Goal: Task Accomplishment & Management: Use online tool/utility

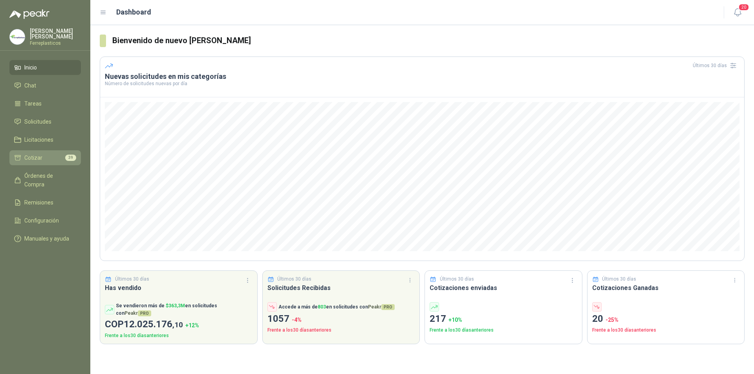
click at [24, 155] on li "Cotizar 39" at bounding box center [45, 157] width 62 height 9
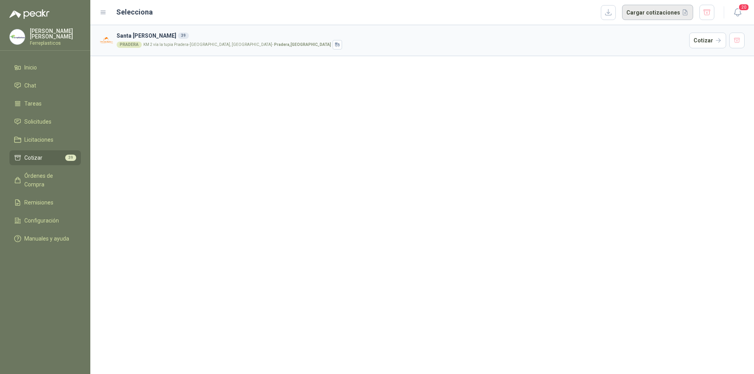
click at [647, 15] on button "Cargar cotizaciones" at bounding box center [657, 13] width 71 height 16
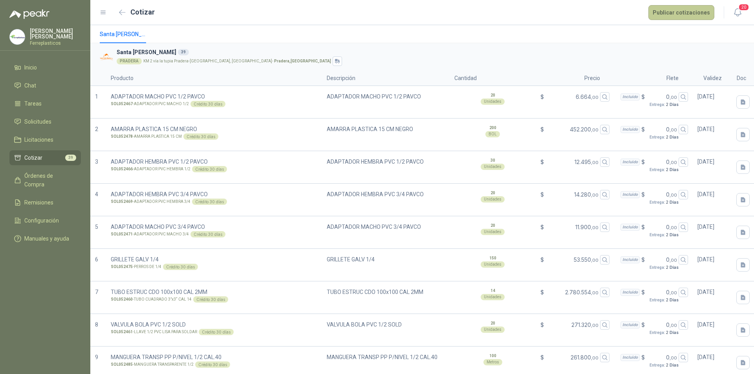
click at [658, 8] on button "Publicar cotizaciones" at bounding box center [681, 12] width 66 height 15
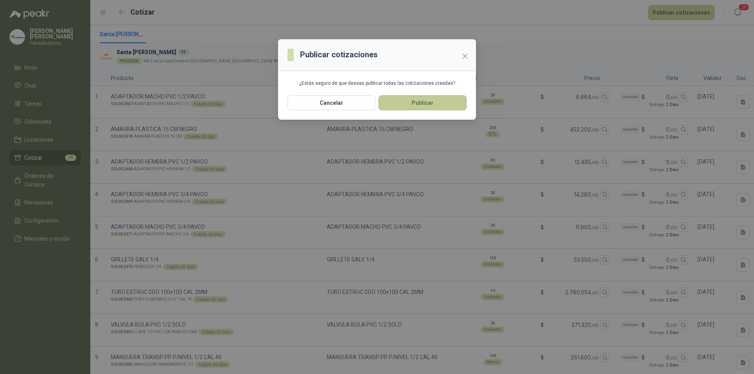
click at [429, 98] on button "Publicar" at bounding box center [422, 102] width 88 height 15
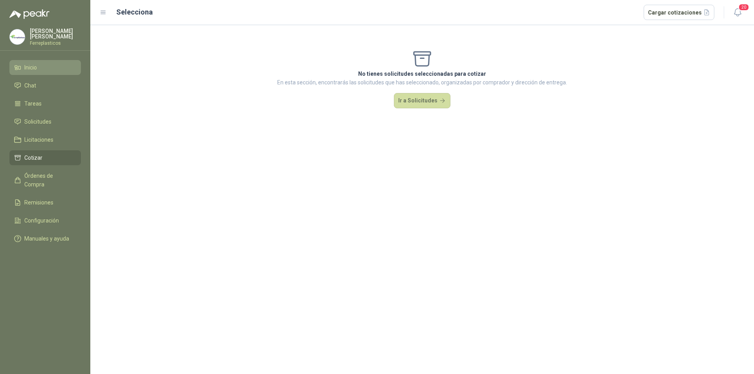
click at [39, 63] on li "Inicio" at bounding box center [45, 67] width 62 height 9
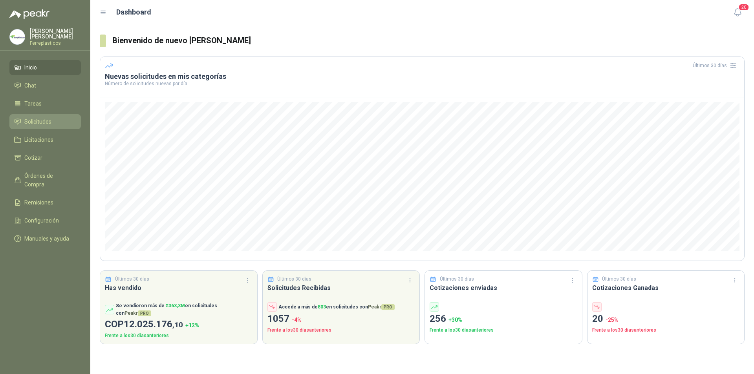
click at [33, 124] on span "Solicitudes" at bounding box center [37, 121] width 27 height 9
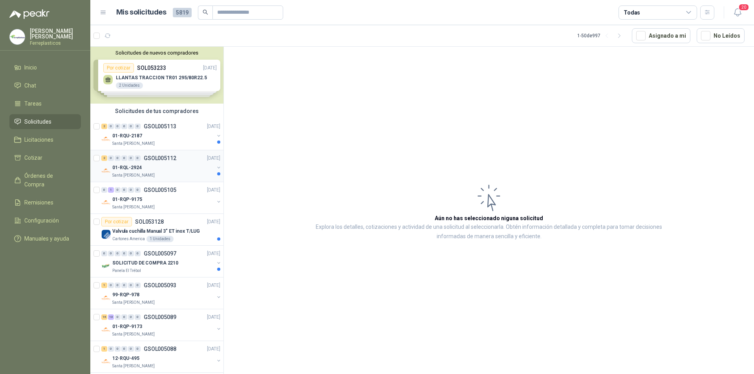
click at [166, 174] on div "Santa [PERSON_NAME]" at bounding box center [163, 175] width 102 height 6
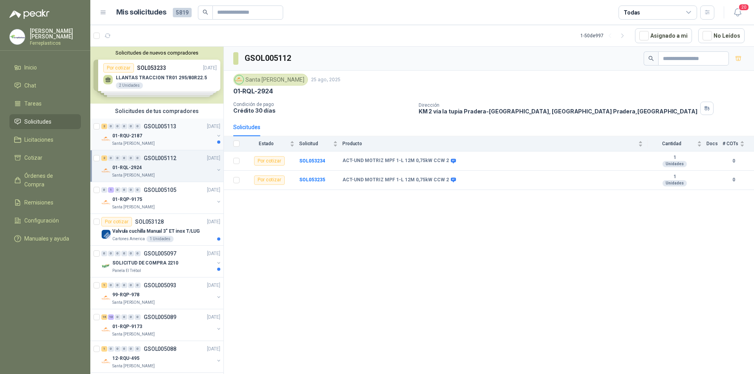
click at [183, 137] on div "01-RQU-2187" at bounding box center [163, 135] width 102 height 9
click at [165, 165] on div "01-RQL-2924" at bounding box center [163, 167] width 102 height 9
click at [186, 198] on div "01-RQP-9175" at bounding box center [163, 199] width 102 height 9
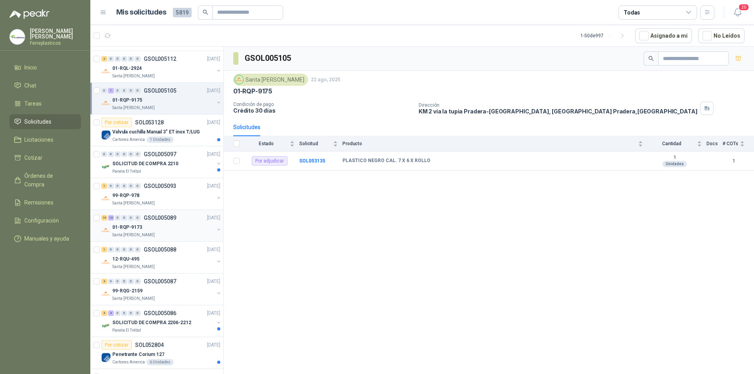
scroll to position [118, 0]
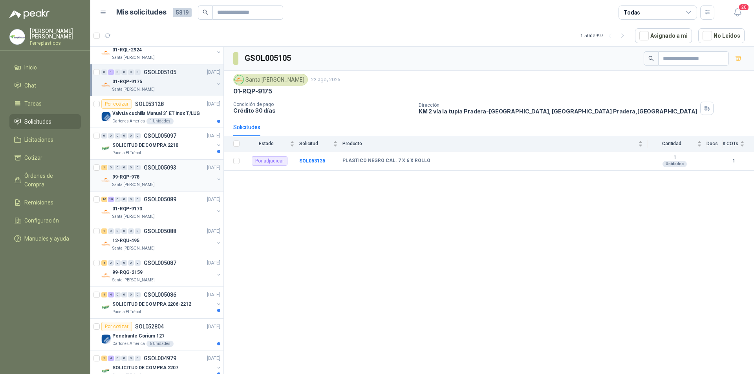
click at [190, 176] on div "99-RQP-978" at bounding box center [163, 176] width 102 height 9
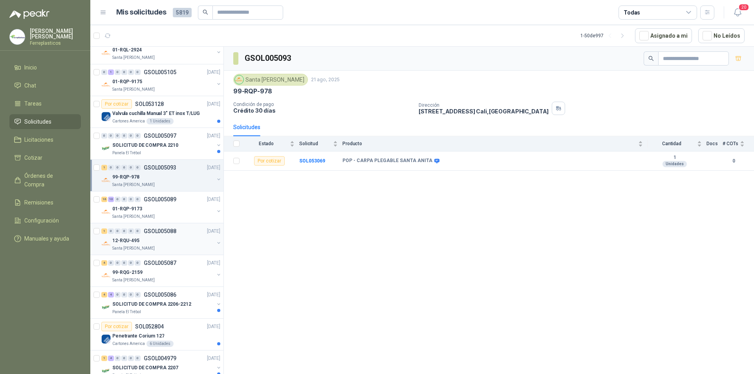
click at [150, 233] on p "GSOL005088" at bounding box center [160, 230] width 33 height 5
